Goal: Check status

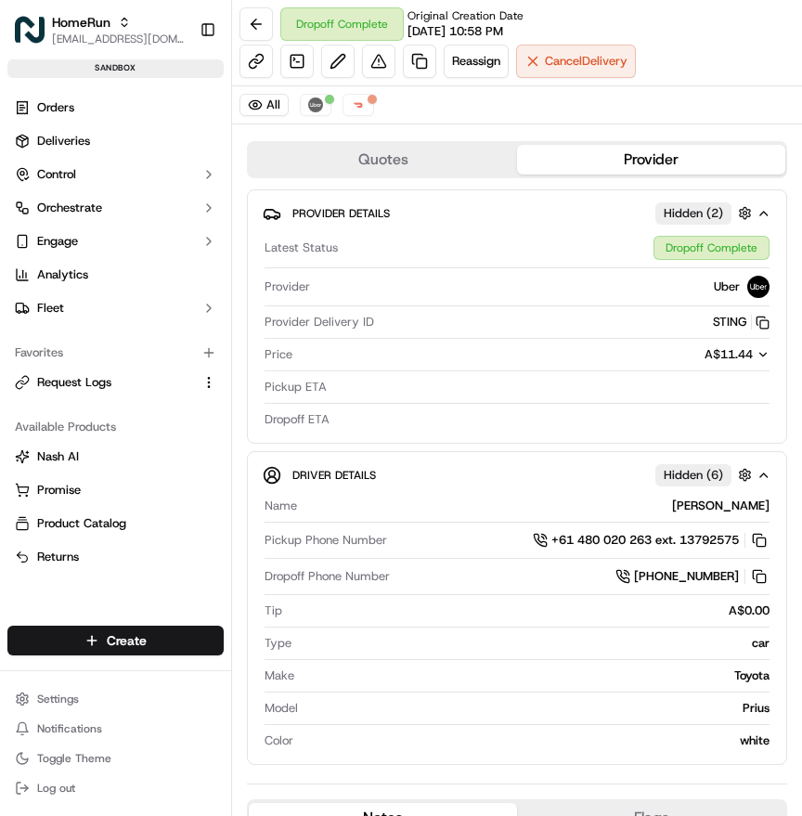
scroll to position [872, 0]
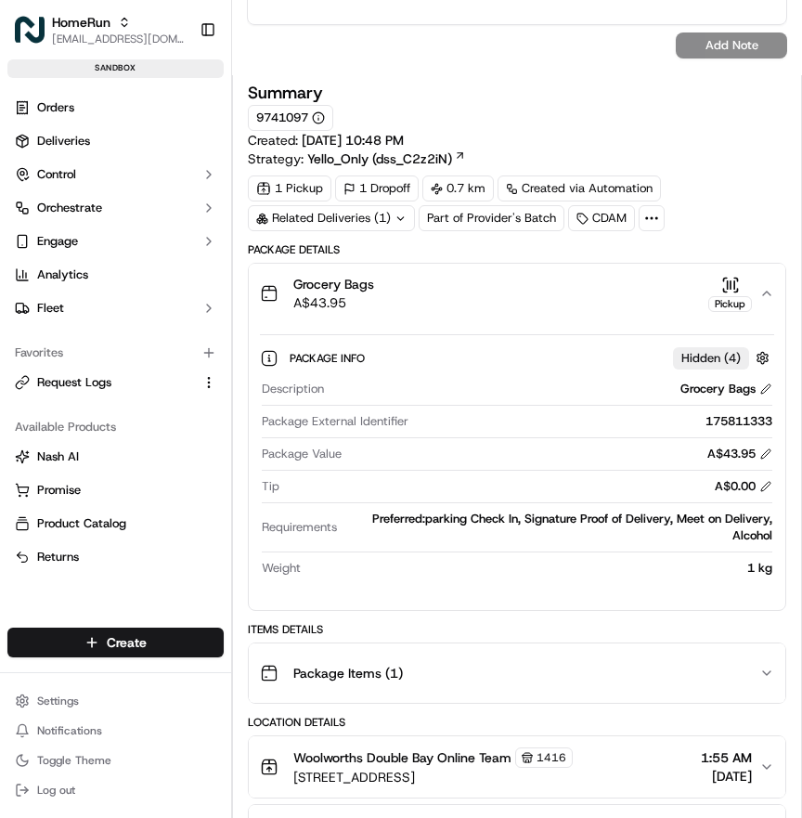
scroll to position [880, 0]
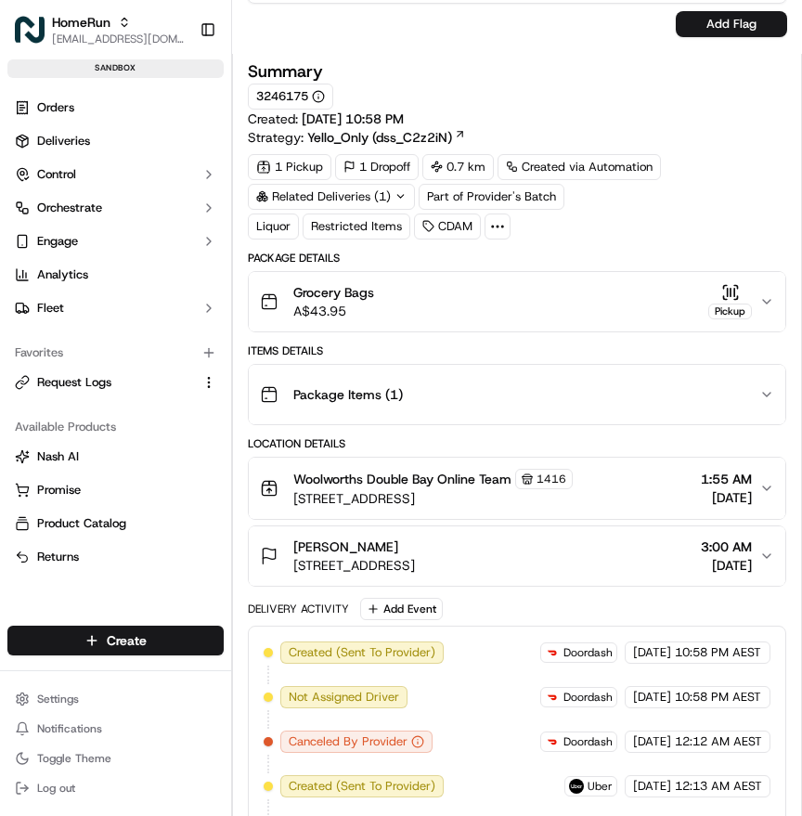
scroll to position [1068, 0]
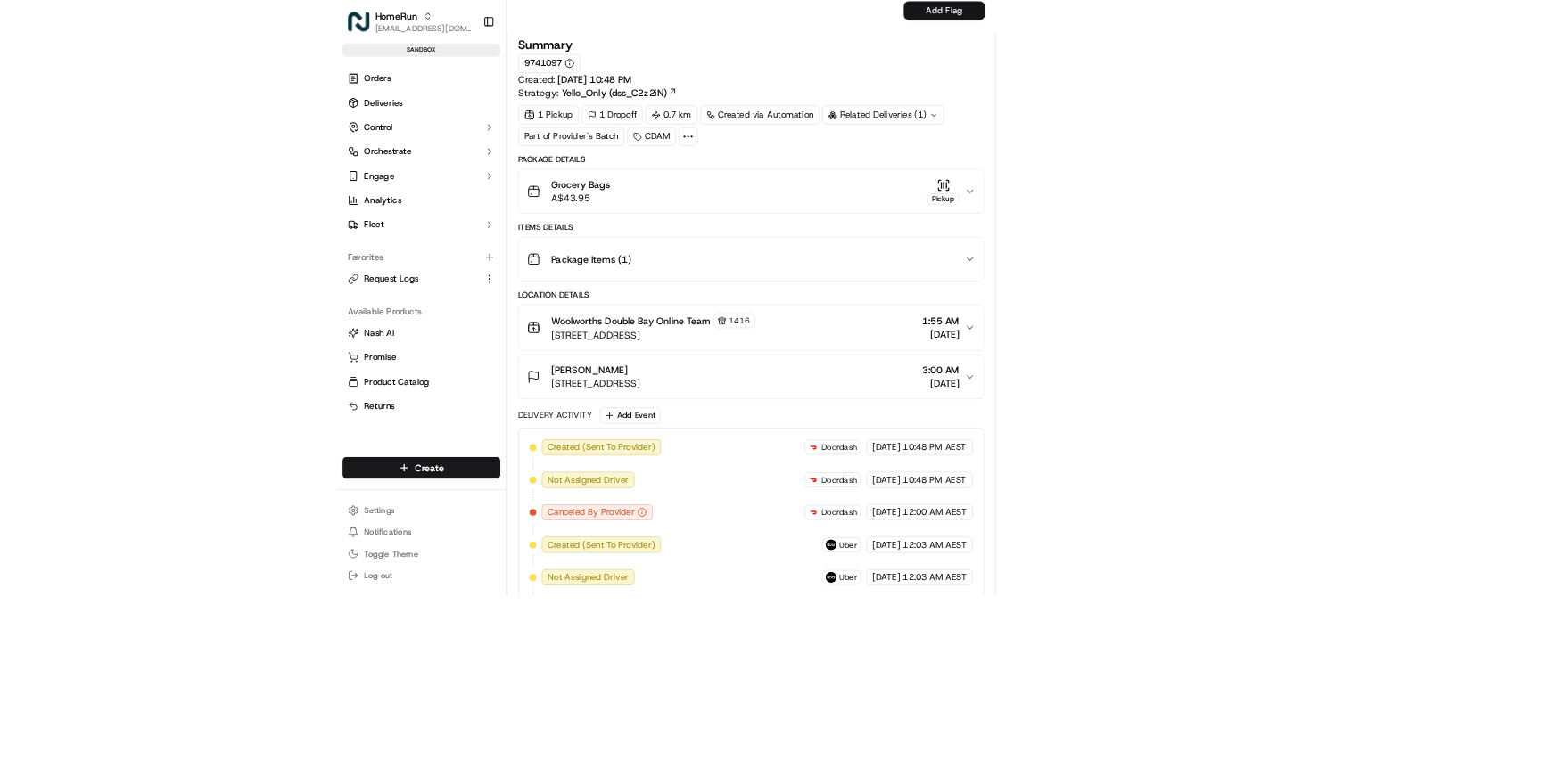
scroll to position [55, 0]
